Goal: Navigation & Orientation: Find specific page/section

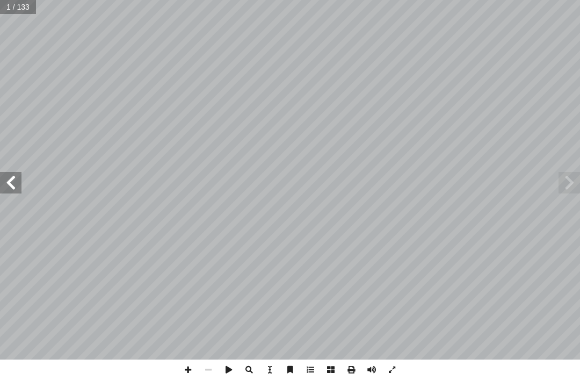
click at [564, 183] on span at bounding box center [569, 182] width 21 height 21
click at [564, 192] on span at bounding box center [569, 182] width 21 height 21
click at [568, 181] on span at bounding box center [569, 182] width 21 height 21
click at [15, 175] on span at bounding box center [10, 182] width 21 height 21
click at [18, 180] on span at bounding box center [10, 182] width 21 height 21
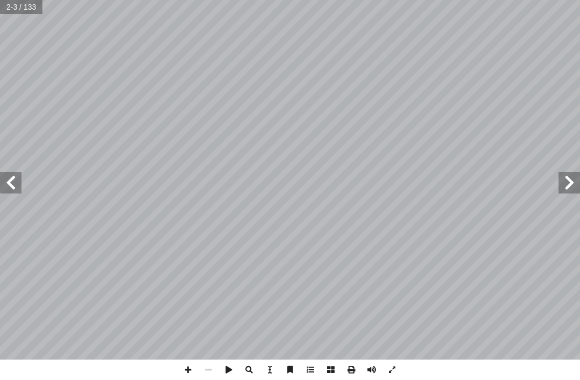
click at [16, 179] on span at bounding box center [10, 182] width 21 height 21
click at [6, 174] on span at bounding box center [10, 182] width 21 height 21
click at [574, 186] on span at bounding box center [569, 182] width 21 height 21
click at [15, 184] on span at bounding box center [10, 182] width 21 height 21
click at [8, 188] on span at bounding box center [10, 182] width 21 height 21
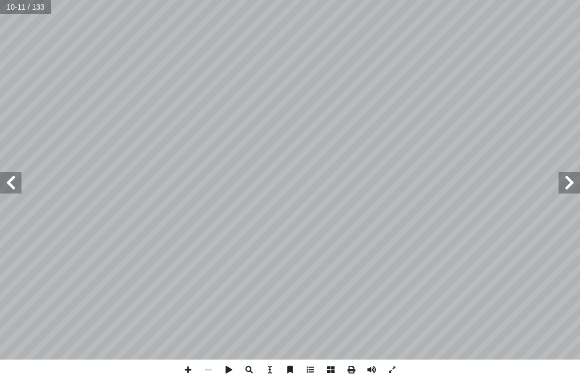
click at [7, 189] on span at bounding box center [10, 182] width 21 height 21
click at [561, 180] on span at bounding box center [569, 182] width 21 height 21
click at [16, 177] on span at bounding box center [10, 182] width 21 height 21
click at [9, 174] on span at bounding box center [10, 182] width 21 height 21
click at [13, 181] on span at bounding box center [10, 182] width 21 height 21
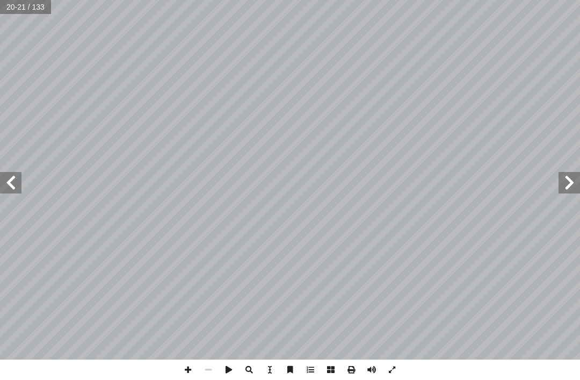
click at [15, 184] on span at bounding box center [10, 182] width 21 height 21
click at [6, 180] on span at bounding box center [10, 182] width 21 height 21
click at [14, 188] on span at bounding box center [10, 182] width 21 height 21
click at [8, 179] on span at bounding box center [10, 182] width 21 height 21
click at [560, 178] on span at bounding box center [569, 182] width 21 height 21
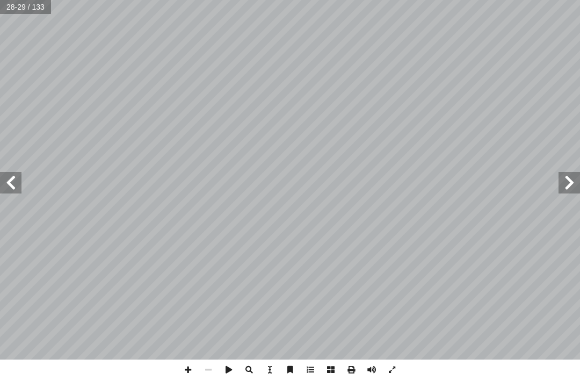
click at [563, 183] on span at bounding box center [569, 182] width 21 height 21
click at [566, 185] on span at bounding box center [569, 182] width 21 height 21
click at [20, 176] on span at bounding box center [10, 182] width 21 height 21
